Goal: Information Seeking & Learning: Learn about a topic

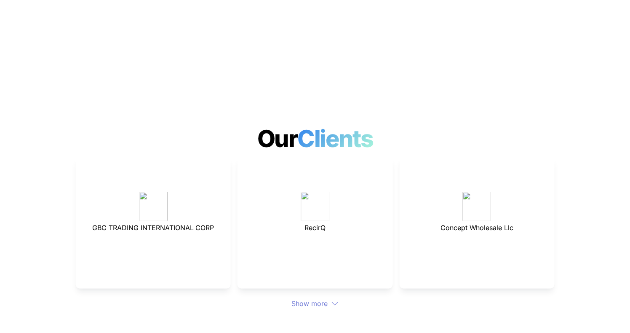
scroll to position [2151, 0]
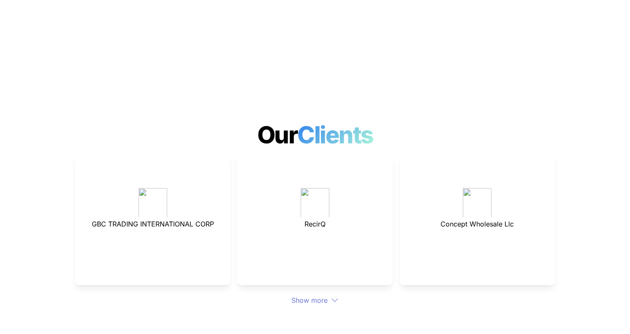
click at [313, 262] on div "GBC TRADING INTERNATIONAL CORP RecirQ Concept Wholesale Llc Show more" at bounding box center [315, 228] width 480 height 153
click at [313, 295] on div "Show more" at bounding box center [315, 300] width 480 height 10
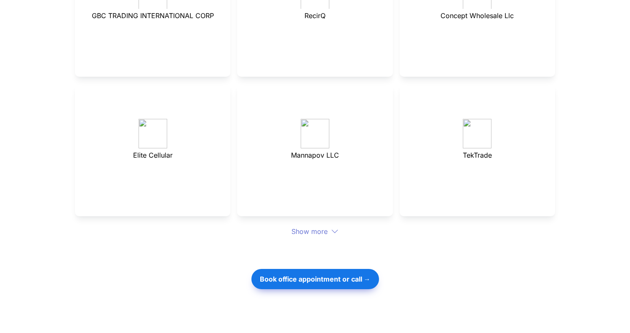
scroll to position [2371, 0]
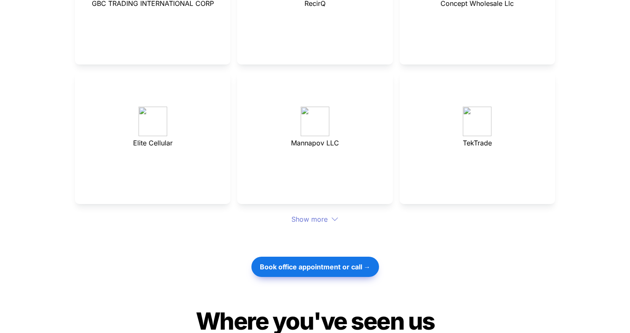
click at [319, 214] on div "Show more" at bounding box center [315, 219] width 480 height 10
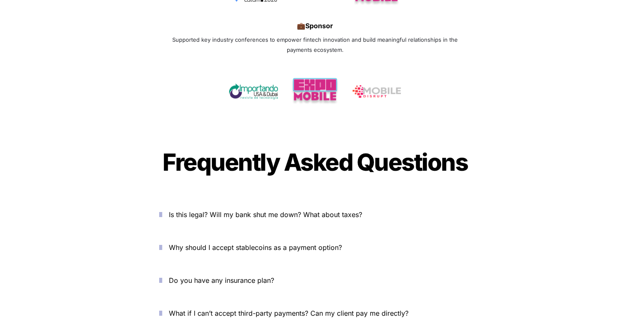
scroll to position [2932, 0]
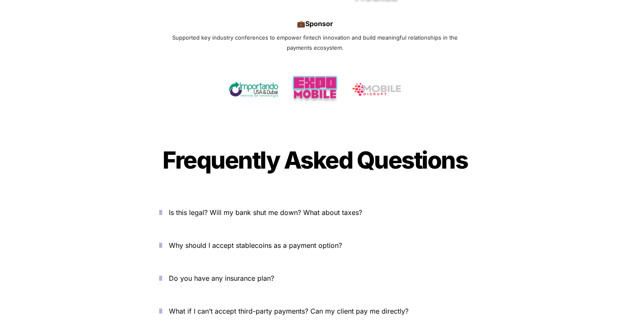
click at [296, 208] on span "Is this legal? Will my bank shut me down? What about taxes?" at bounding box center [265, 212] width 193 height 8
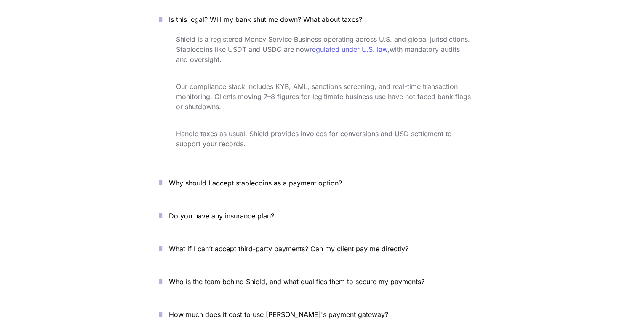
scroll to position [3133, 0]
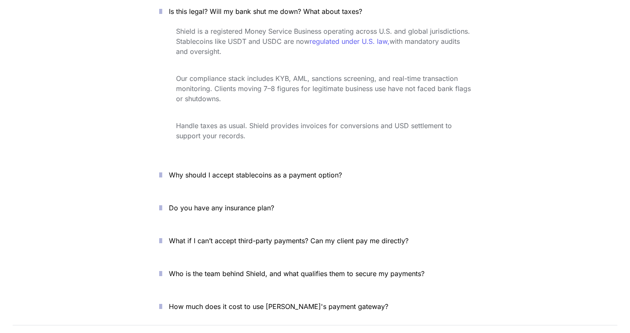
click at [262, 171] on span "Why should I accept stablecoins as a payment option?" at bounding box center [255, 175] width 173 height 8
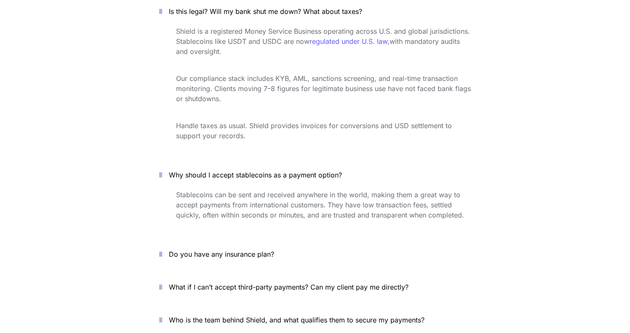
click at [262, 171] on span "Why should I accept stablecoins as a payment option?" at bounding box center [255, 175] width 173 height 8
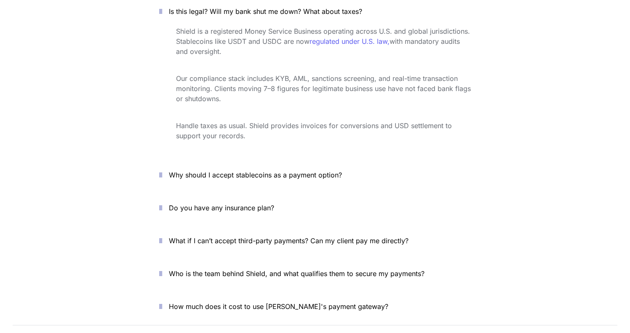
click at [254, 203] on span "Do you have any insurance plan?" at bounding box center [221, 207] width 105 height 8
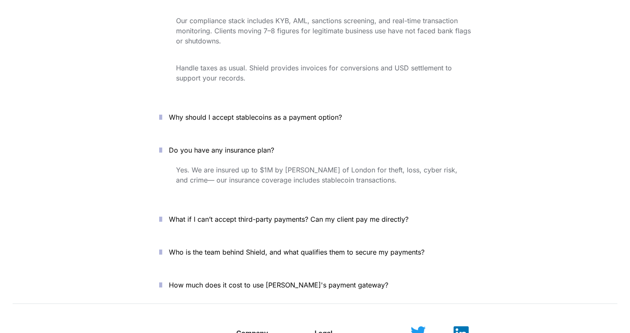
scroll to position [3207, 0]
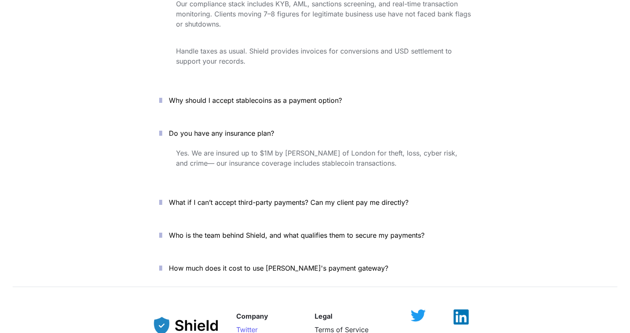
click at [248, 198] on span "What if I can’t accept third-party payments? Can my client pay me directly?" at bounding box center [289, 202] width 240 height 8
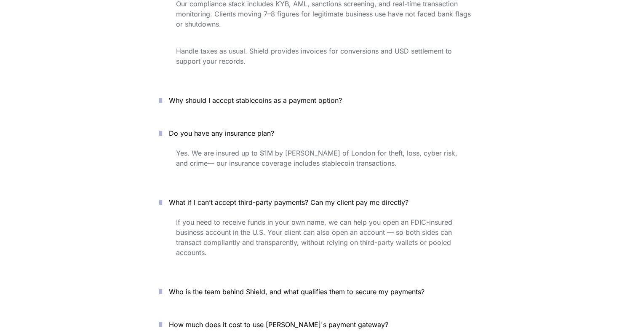
click at [248, 198] on span "What if I can’t accept third-party payments? Can my client pay me directly?" at bounding box center [289, 202] width 240 height 8
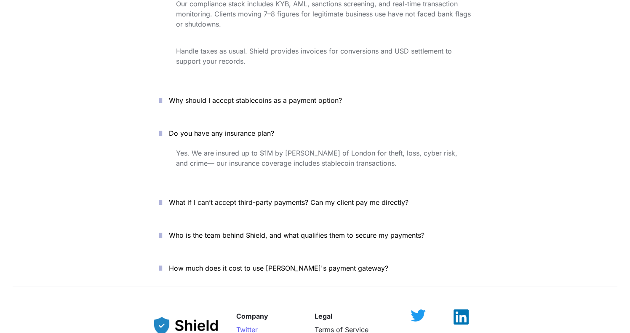
click at [241, 231] on span "Who is the team behind Shield, and what qualifies them to secure my payments?" at bounding box center [297, 235] width 256 height 8
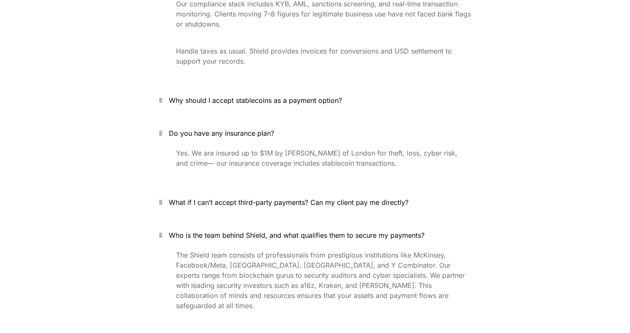
click at [241, 231] on span "Who is the team behind Shield, and what qualifies them to secure my payments?" at bounding box center [297, 235] width 256 height 8
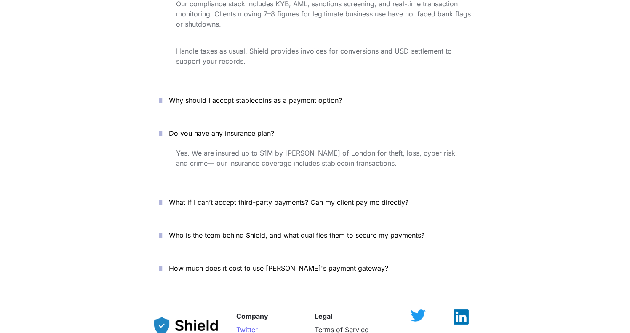
click at [238, 261] on p "How much does it cost to use [PERSON_NAME]'s payment gateway?" at bounding box center [320, 267] width 302 height 13
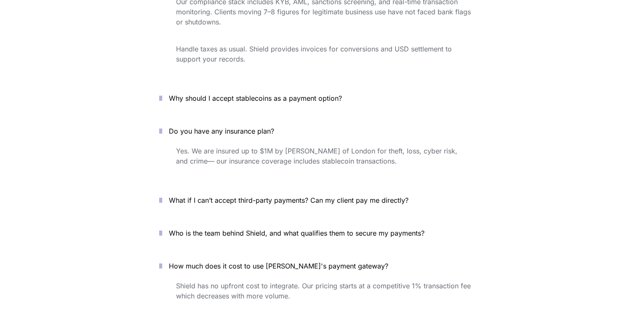
scroll to position [3209, 0]
click at [379, 196] on span "What if I can’t accept third-party payments? Can my client pay me directly?" at bounding box center [289, 200] width 240 height 8
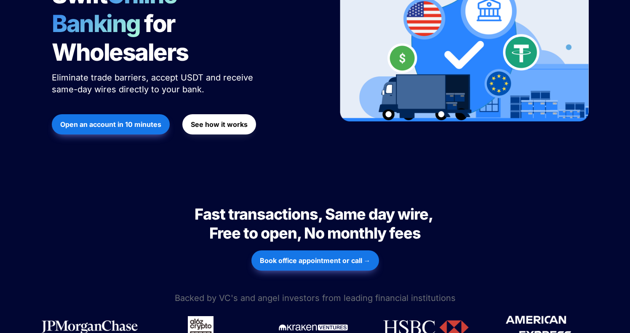
scroll to position [0, 0]
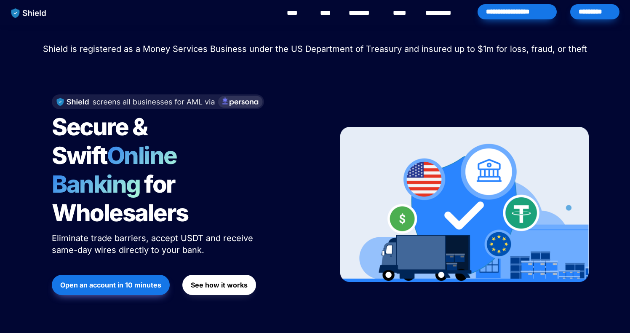
click at [450, 16] on link "**********" at bounding box center [444, 13] width 38 height 10
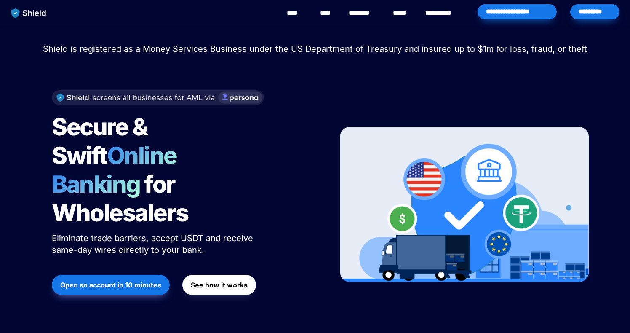
click at [201, 101] on img at bounding box center [158, 97] width 212 height 15
